Goal: Task Accomplishment & Management: Use online tool/utility

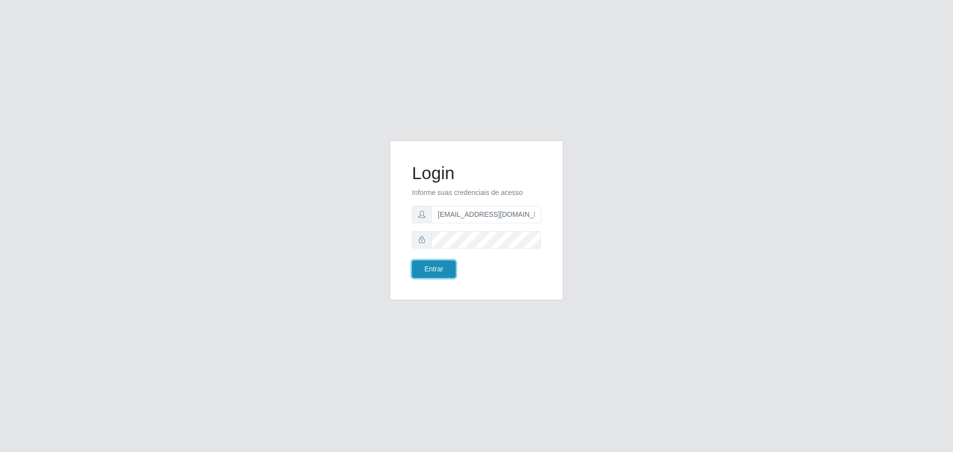
click at [451, 262] on button "Entrar" at bounding box center [434, 268] width 44 height 17
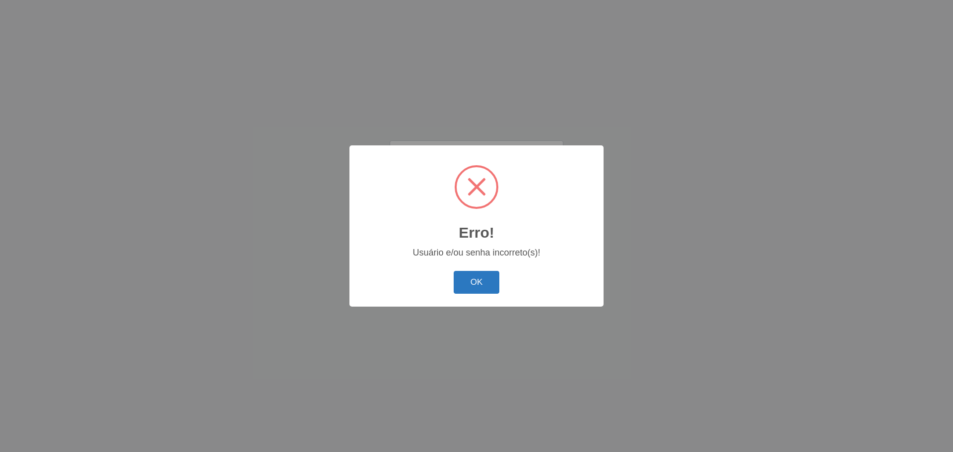
click at [458, 277] on button "OK" at bounding box center [477, 282] width 46 height 23
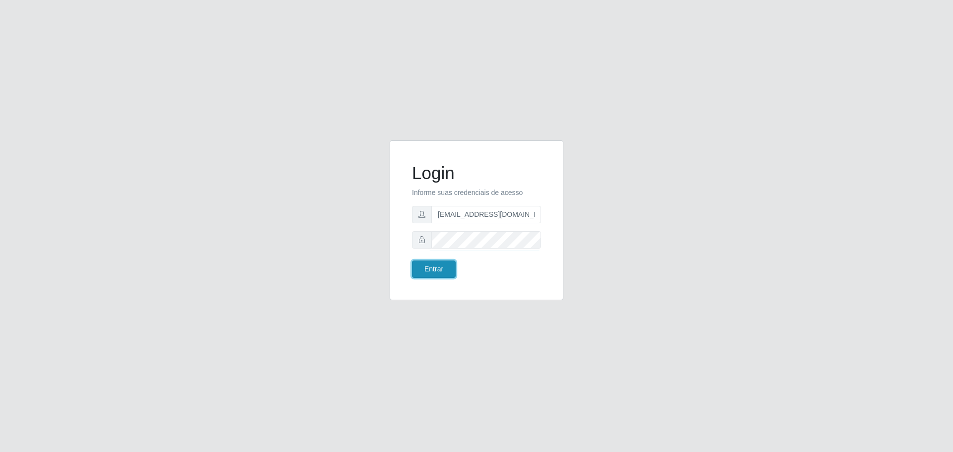
click at [443, 267] on button "Entrar" at bounding box center [434, 268] width 44 height 17
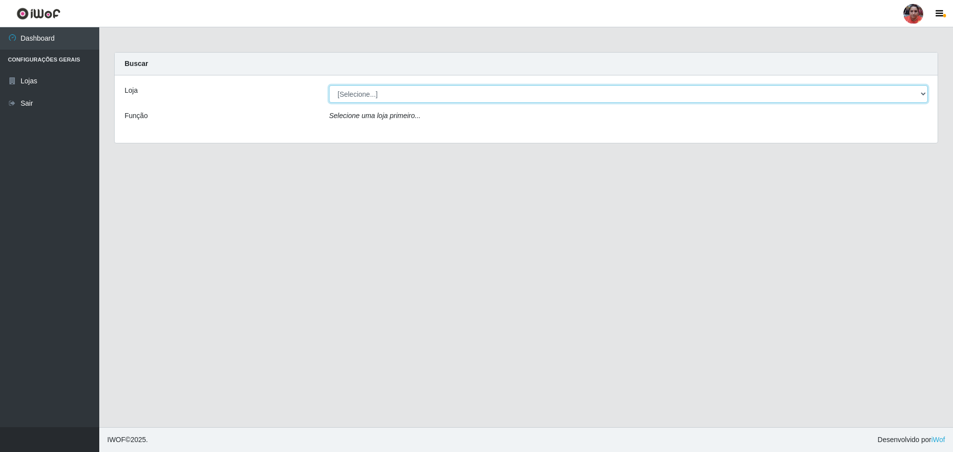
click at [923, 94] on select "[Selecione...] Mar Vermelho - Loja 05" at bounding box center [628, 93] width 598 height 17
select select "252"
click at [329, 85] on select "[Selecione...] Mar Vermelho - Loja 05" at bounding box center [628, 93] width 598 height 17
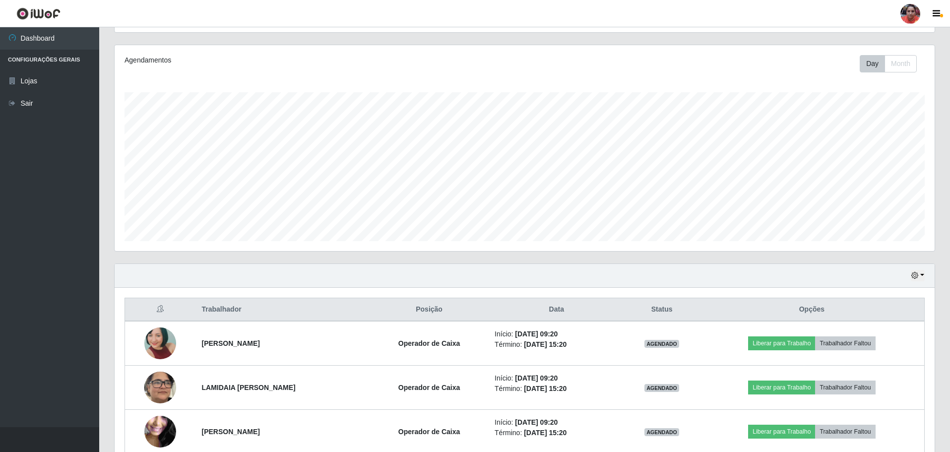
scroll to position [70, 0]
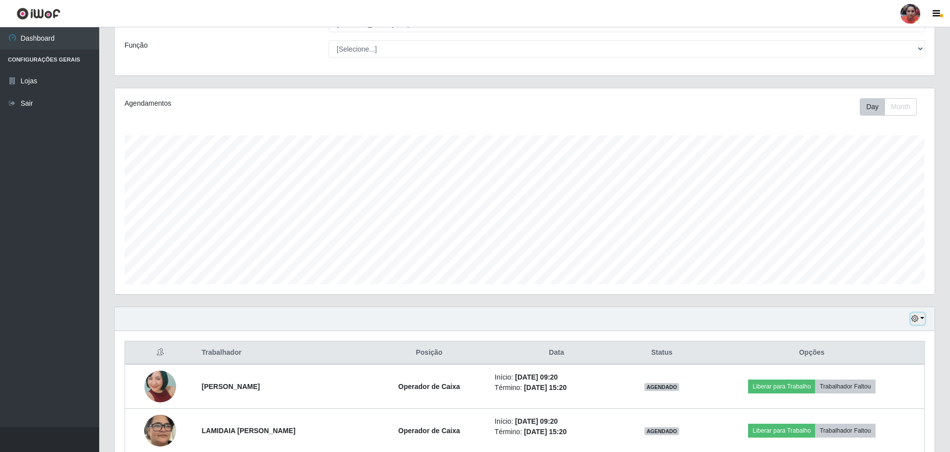
click at [921, 319] on button "button" at bounding box center [918, 318] width 14 height 11
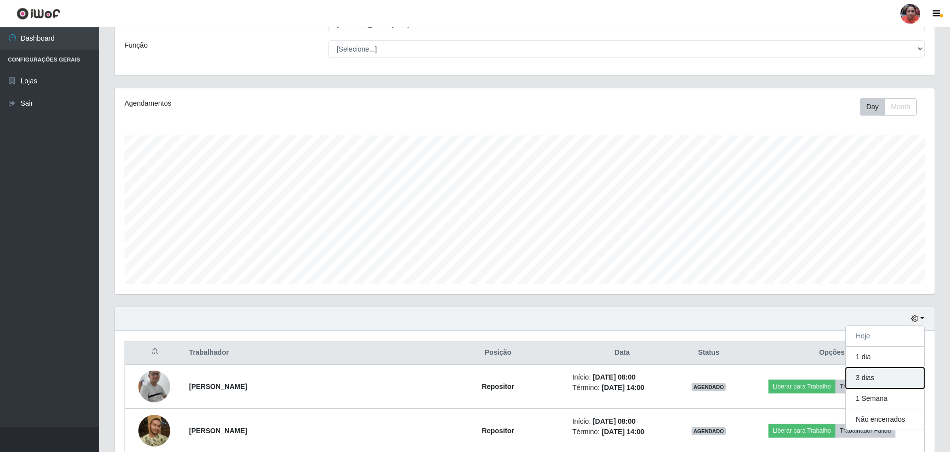
click at [904, 376] on button "3 dias" at bounding box center [885, 378] width 78 height 21
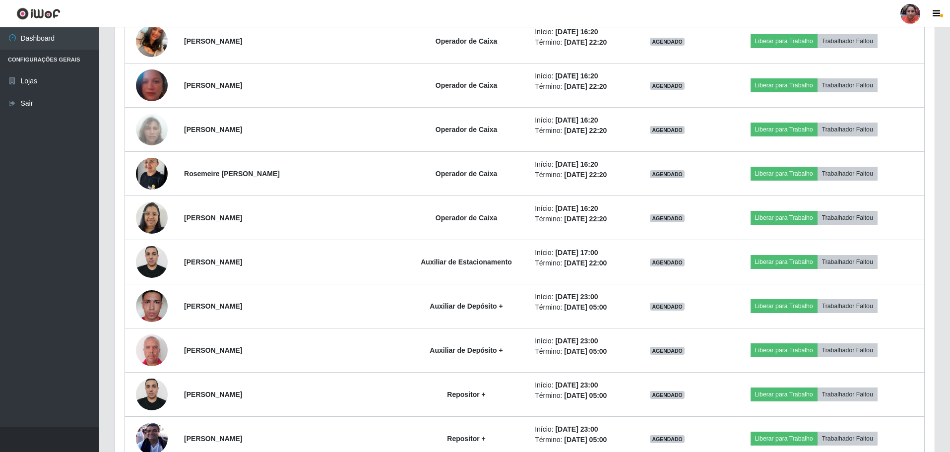
scroll to position [1749, 0]
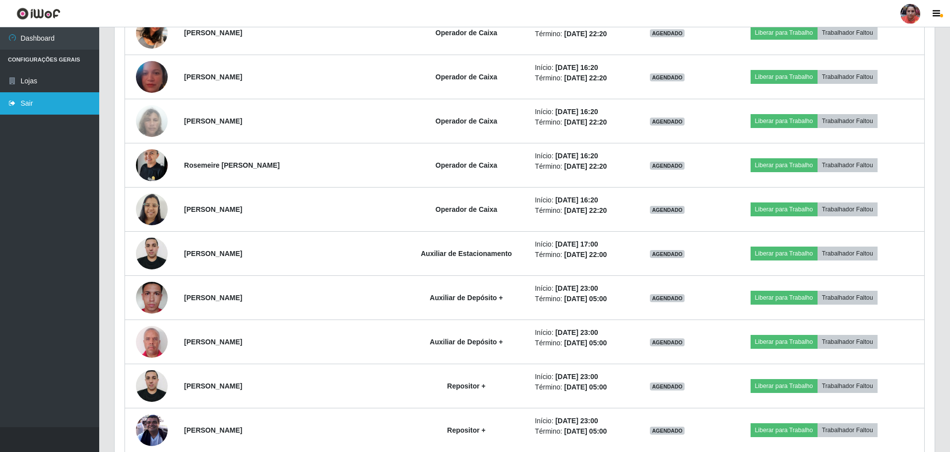
click at [25, 98] on link "Sair" at bounding box center [49, 103] width 99 height 22
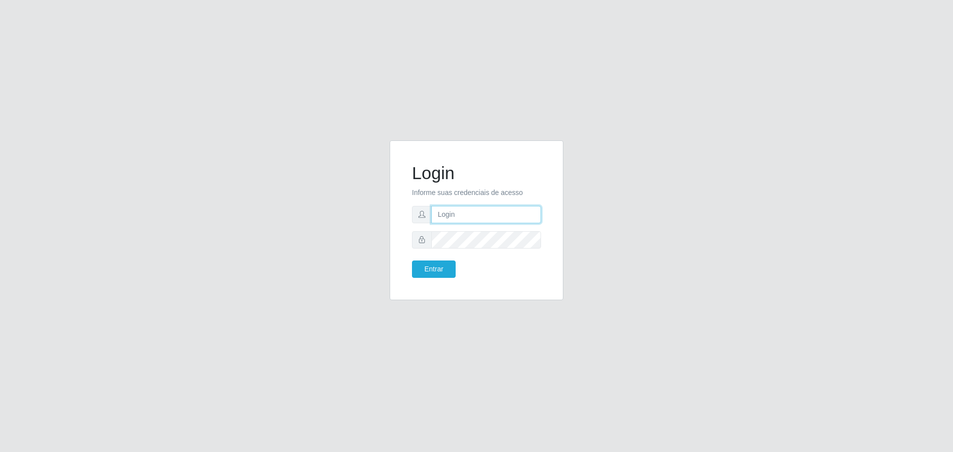
type input "[EMAIL_ADDRESS][DOMAIN_NAME]"
